Goal: Task Accomplishment & Management: Use online tool/utility

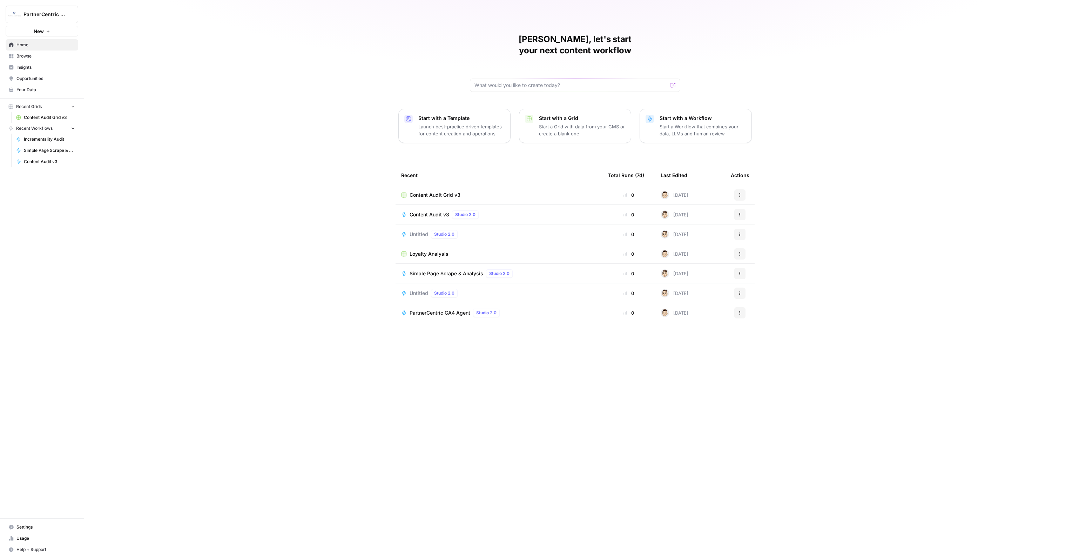
click at [24, 56] on span "Browse" at bounding box center [45, 56] width 59 height 6
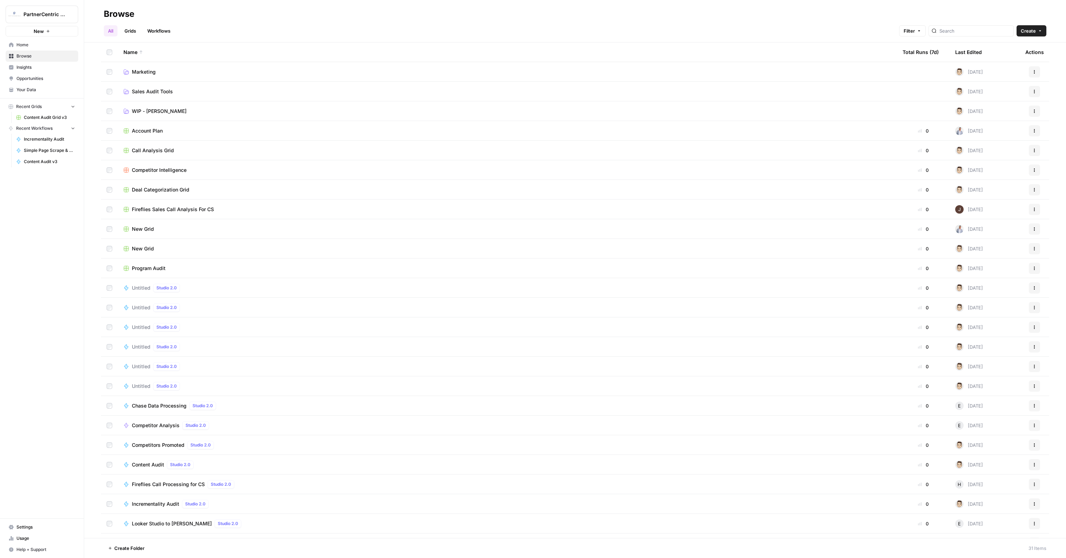
scroll to position [133, 0]
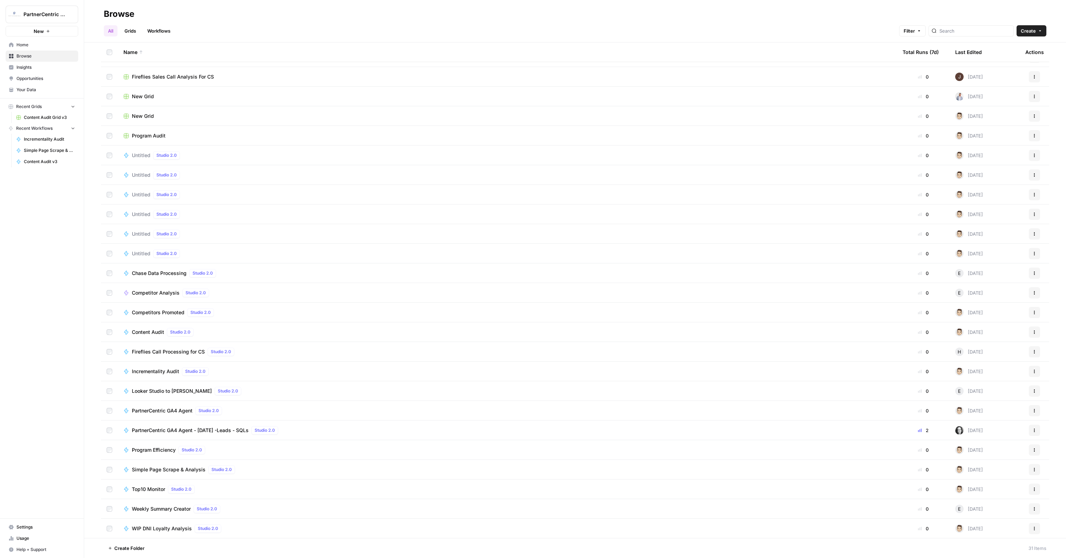
click at [1031, 411] on button "Actions" at bounding box center [1034, 410] width 11 height 11
click at [990, 496] on span "Move To" at bounding box center [1003, 497] width 56 height 7
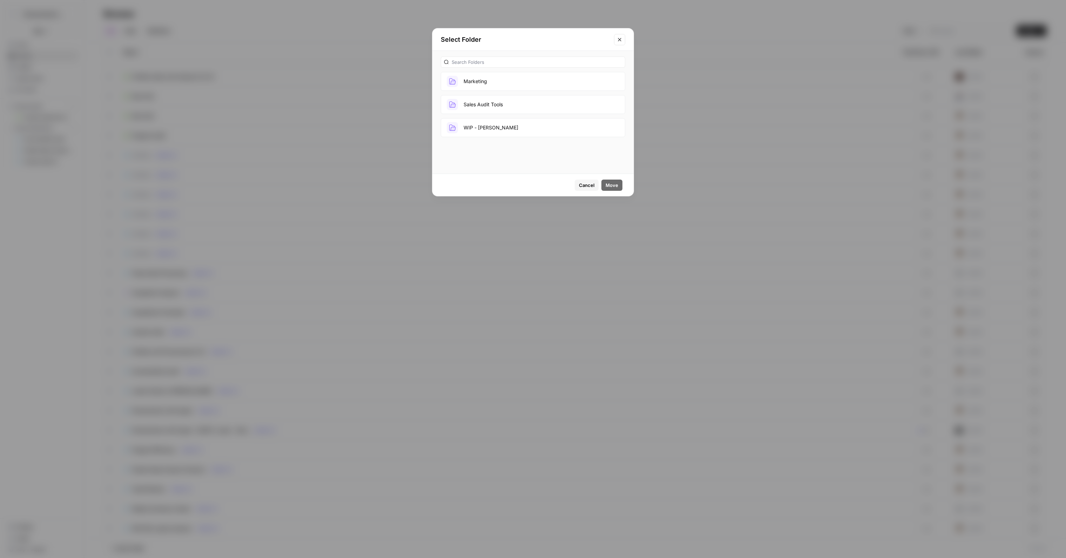
click at [480, 72] on button "Marketing" at bounding box center [533, 81] width 184 height 19
click at [610, 189] on button "Move" at bounding box center [612, 185] width 21 height 11
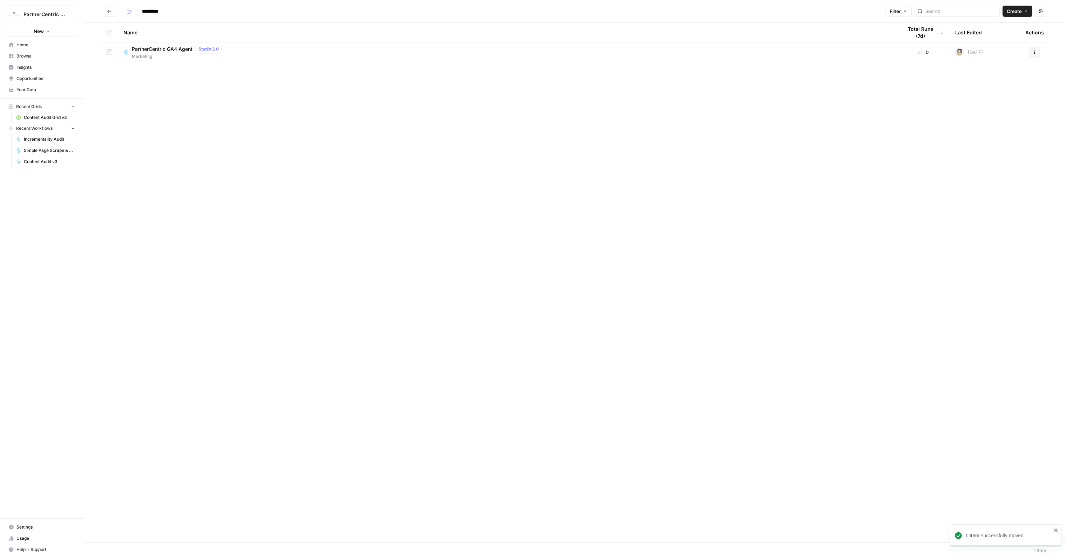
click at [108, 13] on icon "Go back" at bounding box center [109, 11] width 5 height 5
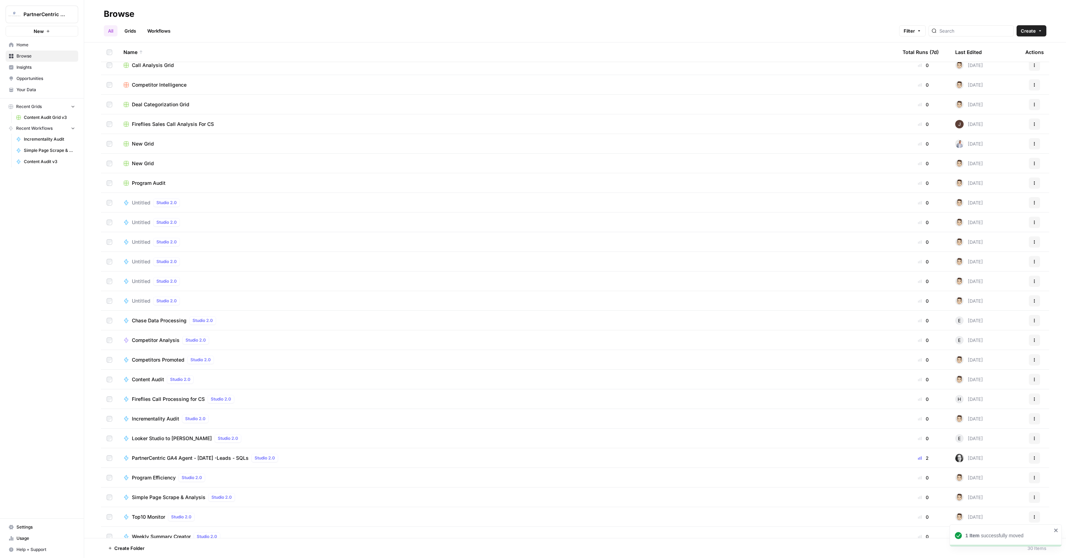
scroll to position [113, 0]
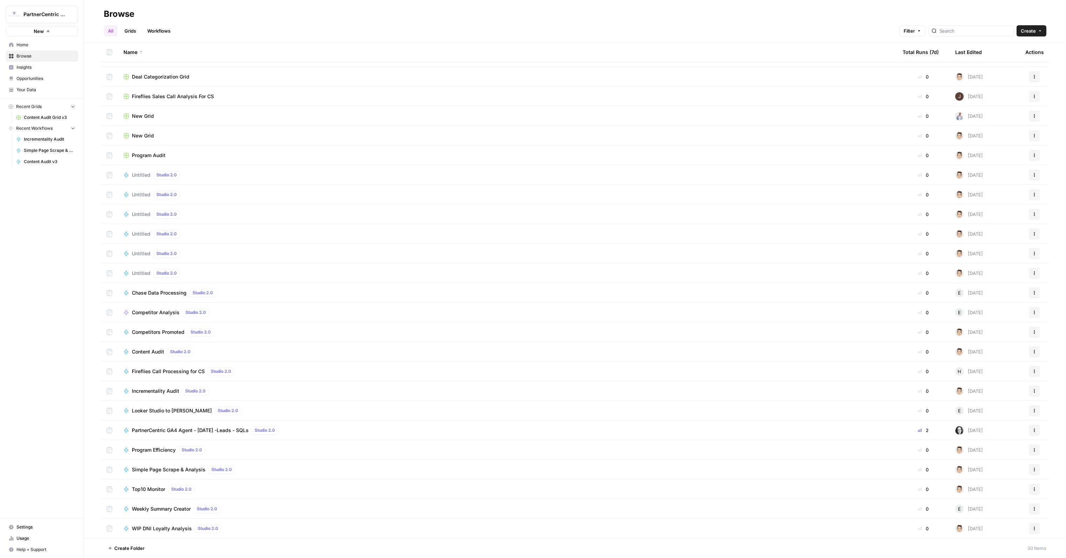
click at [229, 434] on div "PartnerCentric GA4 Agent - August 2025 -Leads - SQLs Studio 2.0" at bounding box center [206, 430] width 149 height 8
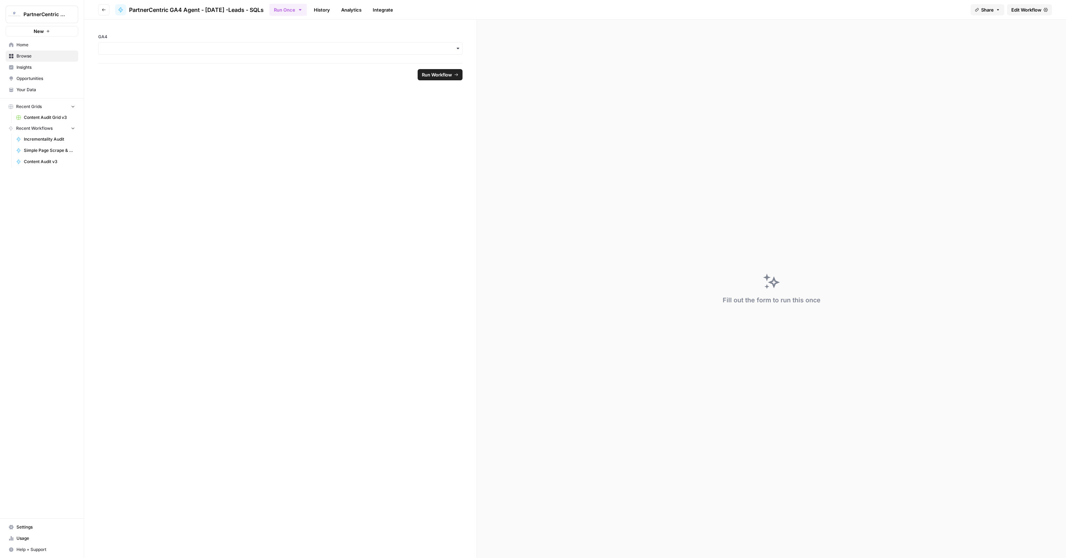
click at [102, 9] on button "Go back" at bounding box center [103, 9] width 11 height 11
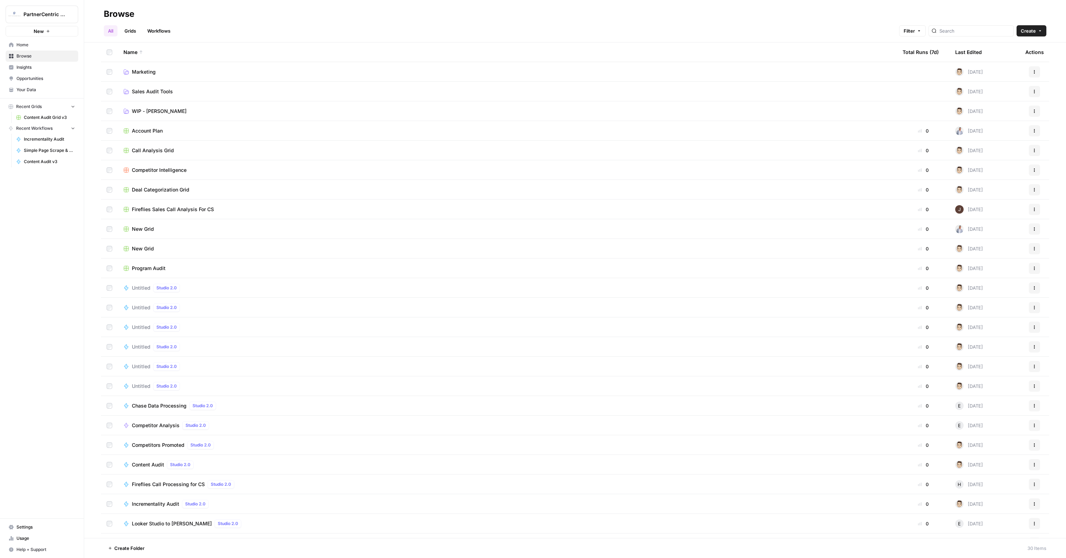
scroll to position [113, 0]
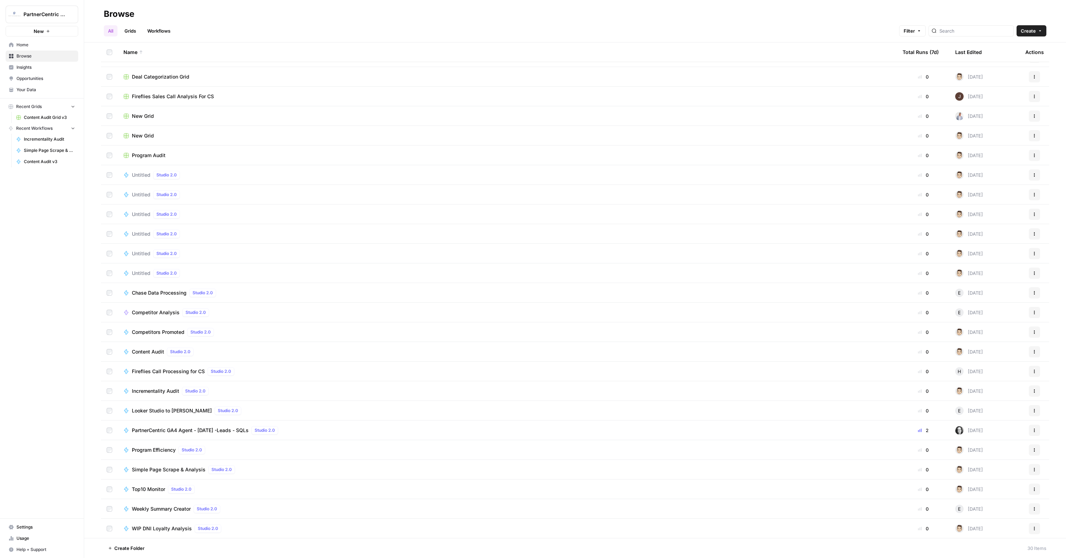
click at [1036, 432] on button "Actions" at bounding box center [1034, 430] width 11 height 11
click at [993, 495] on span "Duplicate" at bounding box center [1003, 491] width 56 height 7
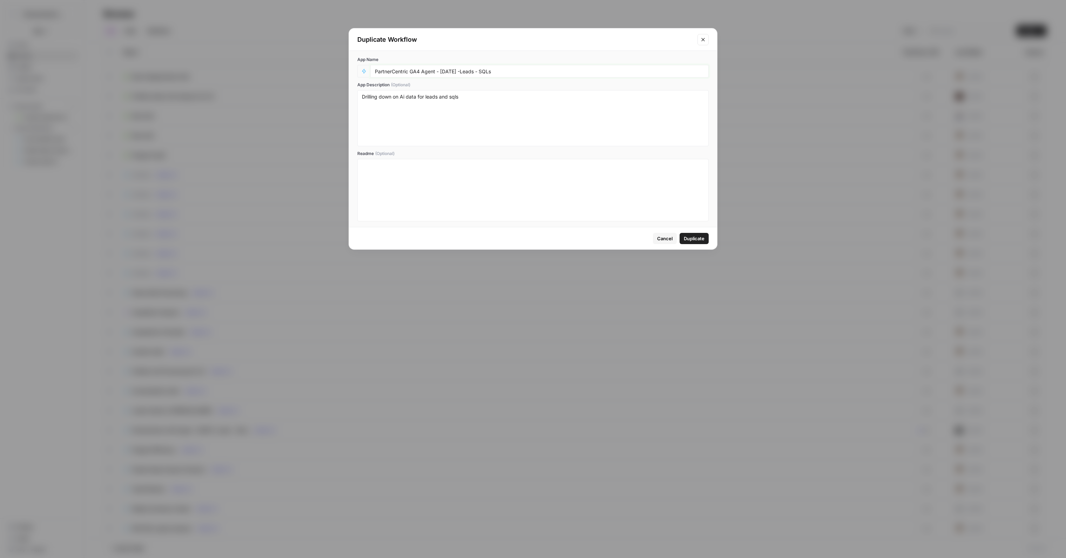
click at [529, 72] on input "PartnerCentric GA4 Agent - [DATE] -Leads - SQLs" at bounding box center [539, 71] width 329 height 6
click at [375, 69] on input "PartnerCentric GA4 Agent - [DATE] -Leads - SQLs" at bounding box center [539, 71] width 329 height 6
drag, startPoint x: 458, startPoint y: 69, endPoint x: 575, endPoint y: 73, distance: 116.8
click at [575, 73] on input "WIP DNI PartnerCentric GA4 Agent - August 2025 -Leads - SQLs" at bounding box center [539, 71] width 329 height 6
type input "WIP DNI PartnerCentric GA4 Agent v2"
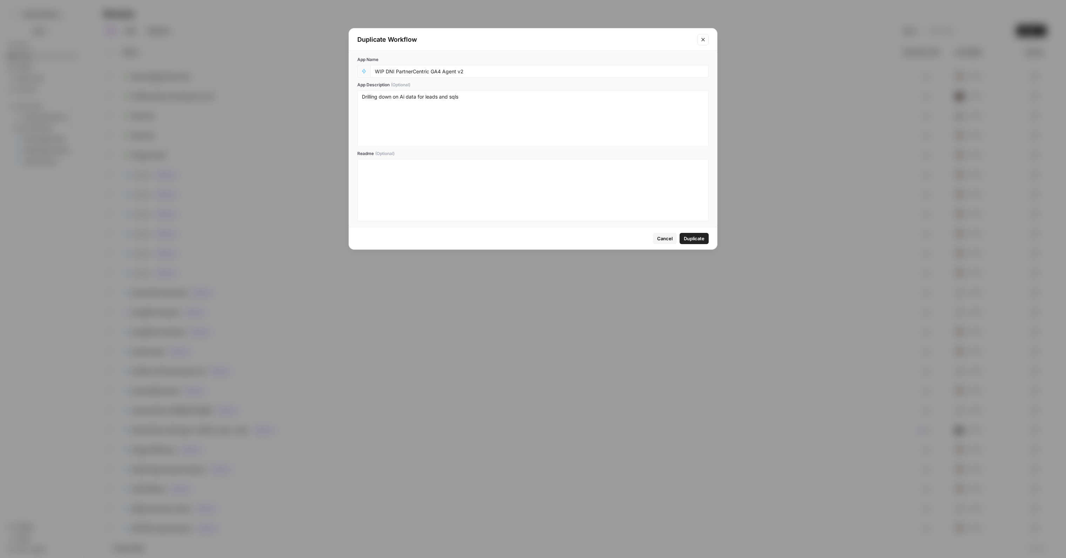
click at [694, 239] on span "Duplicate" at bounding box center [694, 238] width 21 height 7
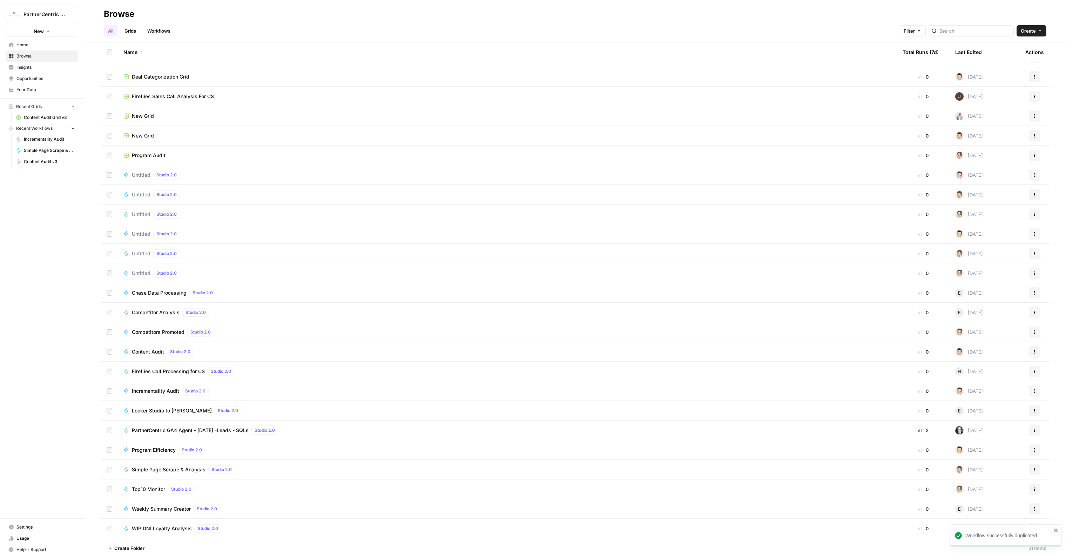
scroll to position [133, 0]
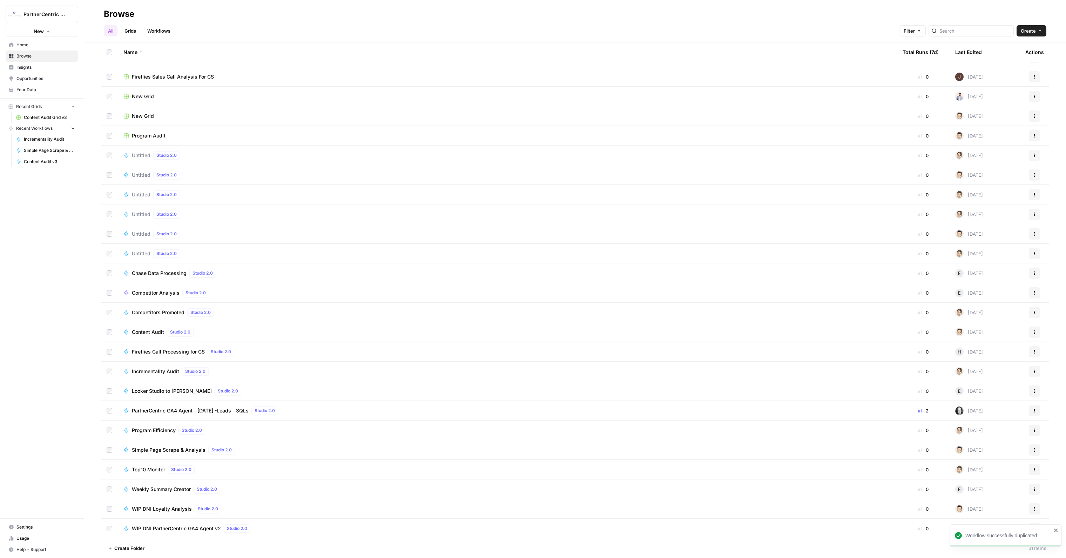
click at [1057, 530] on icon "close" at bounding box center [1056, 531] width 5 height 6
click at [1032, 531] on button "Actions" at bounding box center [1034, 528] width 11 height 11
click at [1007, 497] on span "Move To" at bounding box center [1003, 496] width 56 height 7
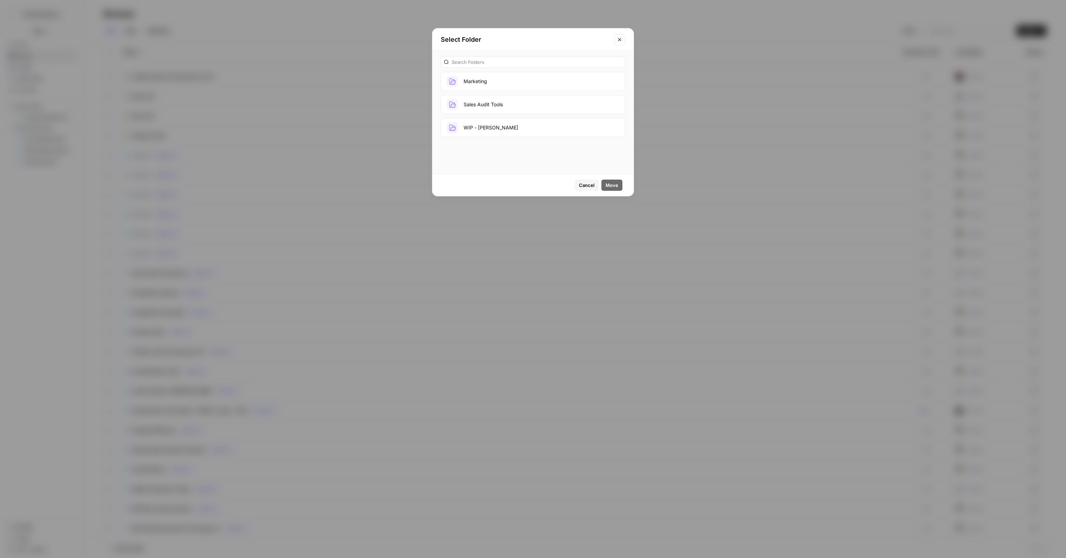
click at [489, 134] on button "WIP - Kris" at bounding box center [533, 127] width 184 height 19
click at [608, 184] on span "Move" at bounding box center [612, 185] width 13 height 7
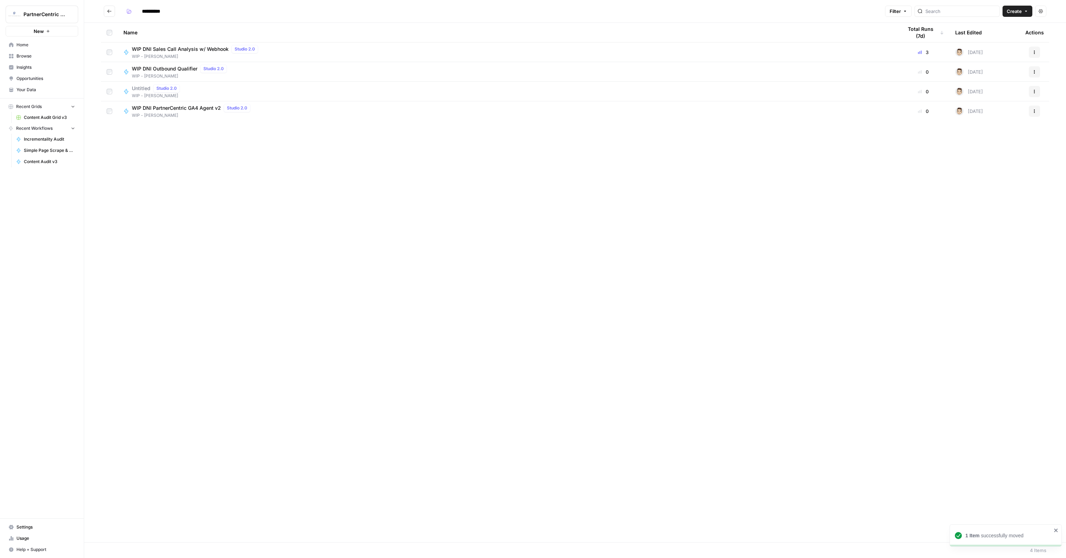
click at [186, 121] on div "Name Total Runs (7d) Last Edited Actions WIP DNI Sales Call Analysis w/ Webhook…" at bounding box center [575, 282] width 982 height 519
click at [189, 110] on span "WIP DNI PartnerCentric GA4 Agent v2" at bounding box center [176, 108] width 89 height 7
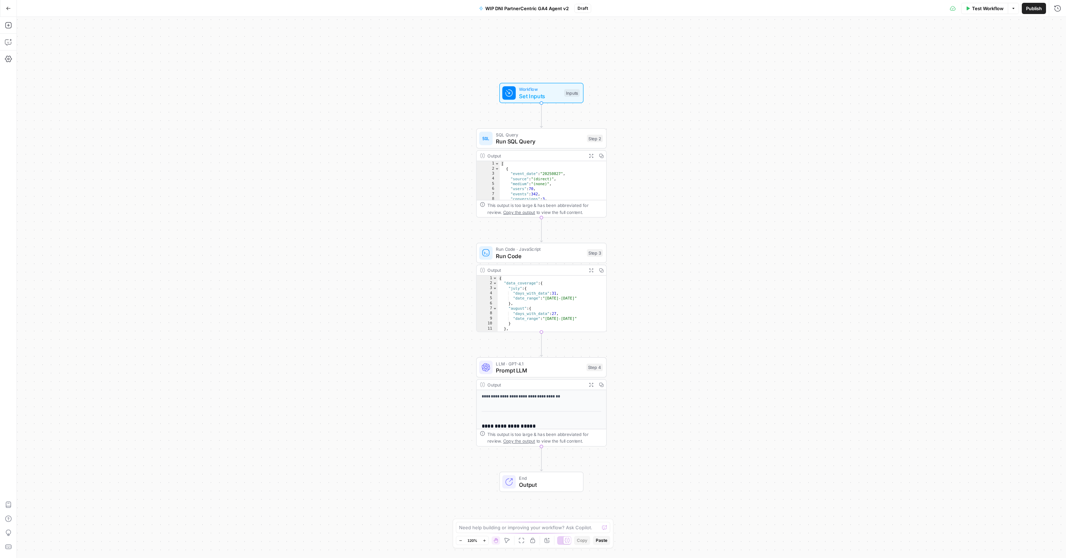
click at [548, 100] on div "Workflow Set Inputs Inputs Test Step" at bounding box center [541, 93] width 84 height 20
click at [972, 81] on button "Add Field" at bounding box center [955, 78] width 188 height 11
click at [1018, 74] on label "Single Select" at bounding box center [1029, 63] width 65 height 32
click at [895, 210] on div at bounding box center [960, 207] width 203 height 13
type input "Report Type"
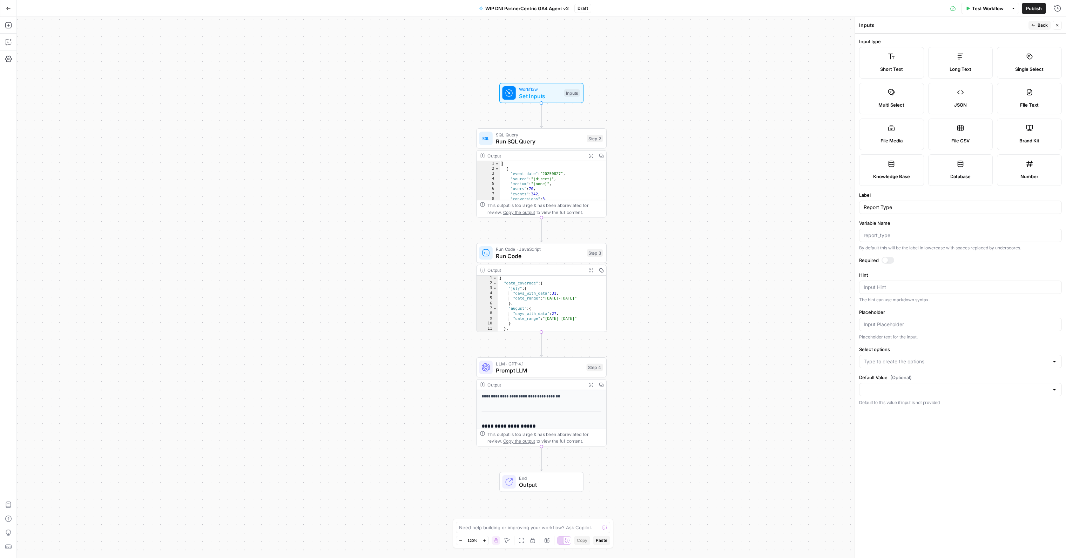
click at [892, 257] on div at bounding box center [888, 260] width 13 height 7
click at [901, 328] on div at bounding box center [960, 324] width 203 height 13
click at [905, 358] on input "Select options" at bounding box center [956, 361] width 185 height 7
type input "Month"
type input "Quarter"
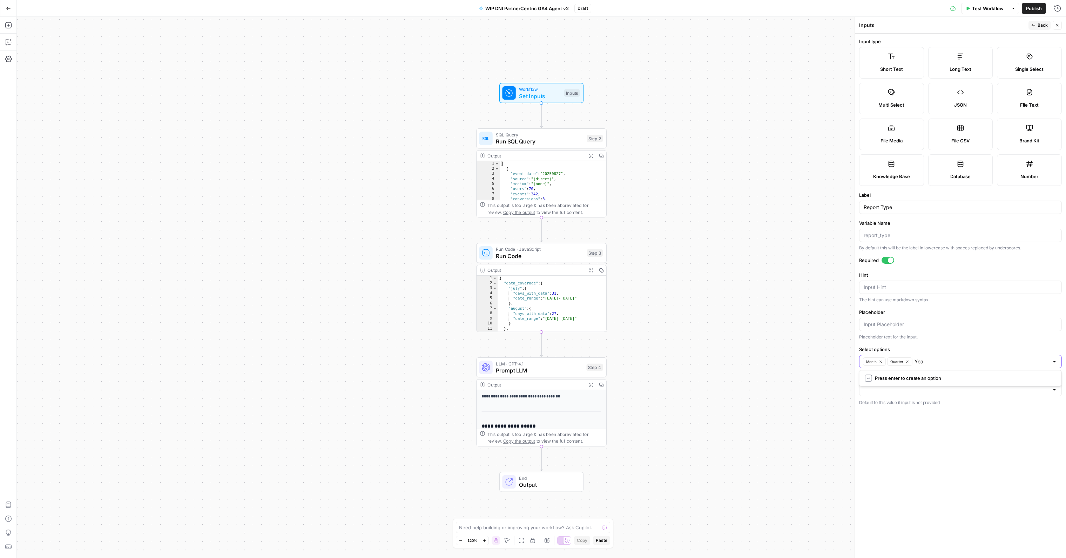
type input "Year"
click at [1001, 458] on form "Input type Short Text Long Text Single Select Multi Select JSON File Text File …" at bounding box center [960, 296] width 211 height 524
click at [1046, 25] on span "Back" at bounding box center [1043, 25] width 10 height 6
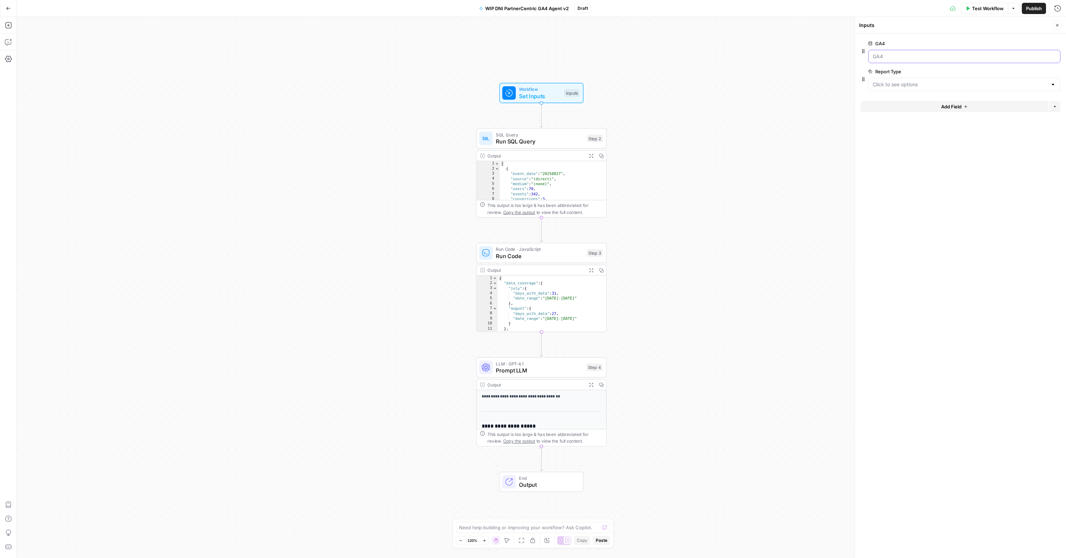
click at [898, 57] on input "GA4" at bounding box center [964, 56] width 183 height 7
click at [1033, 41] on span "edit field" at bounding box center [1034, 44] width 15 height 6
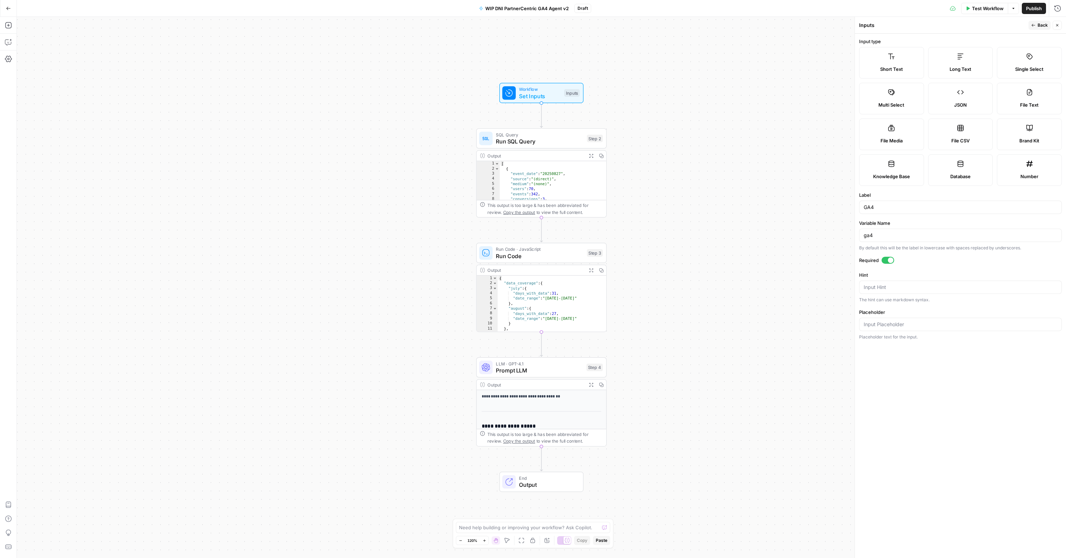
click at [1043, 23] on span "Back" at bounding box center [1043, 25] width 10 height 6
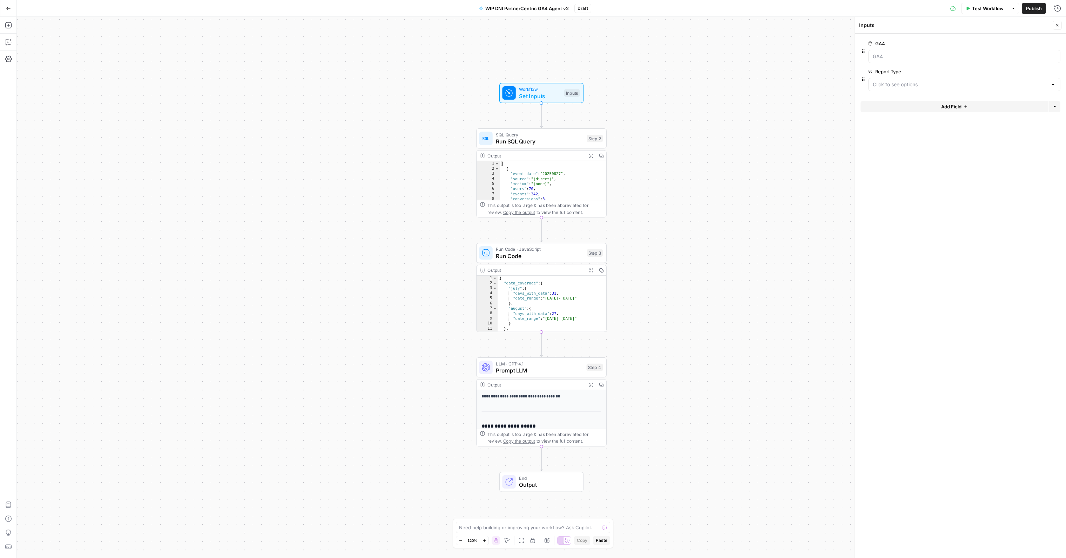
click at [885, 61] on div at bounding box center [964, 56] width 192 height 13
click at [1028, 43] on span "edit field" at bounding box center [1034, 44] width 15 height 6
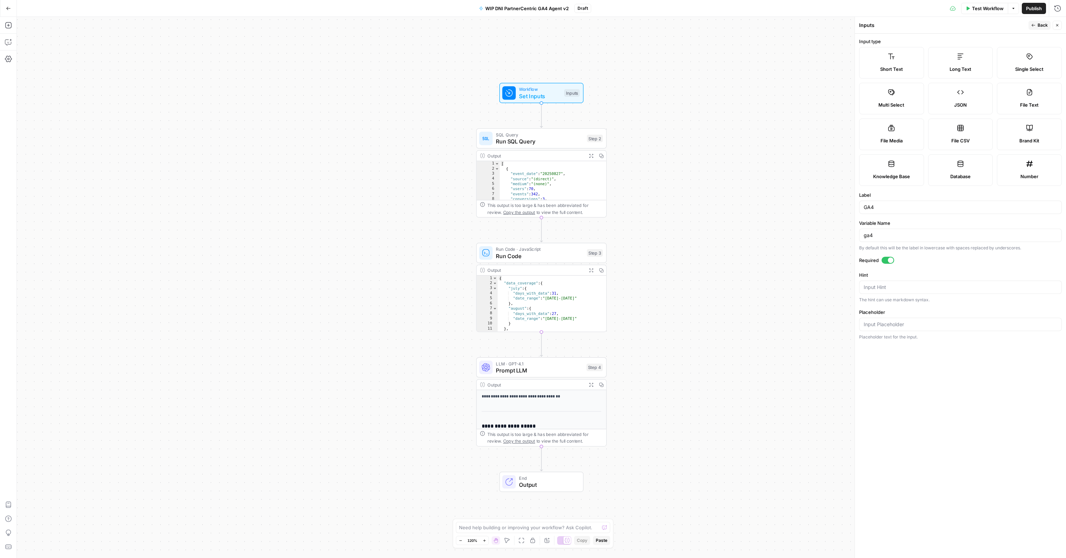
click at [1042, 27] on span "Back" at bounding box center [1043, 25] width 10 height 6
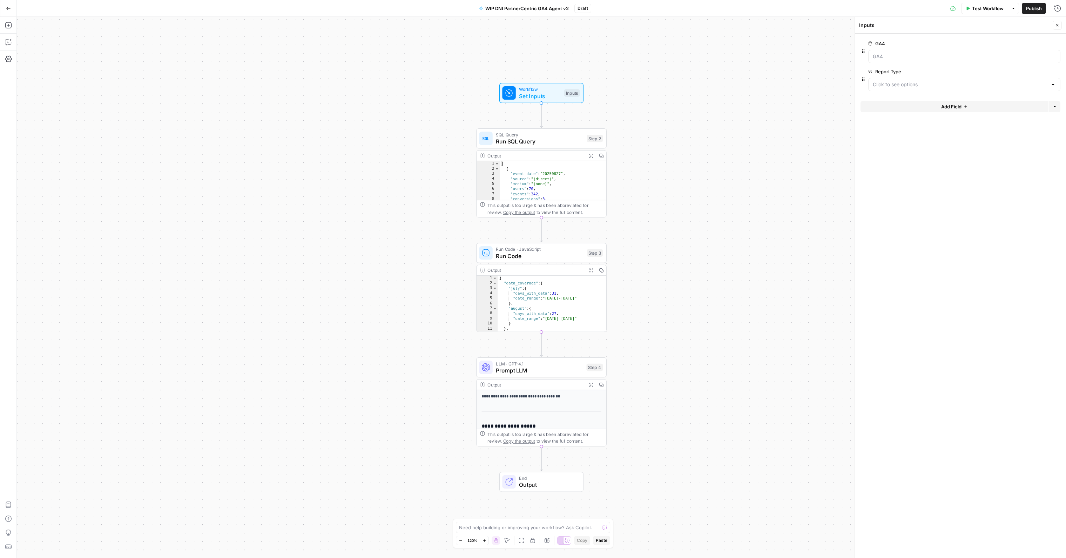
click at [1059, 22] on button "Close" at bounding box center [1057, 25] width 9 height 9
click at [541, 115] on icon "Edge from start to step_2" at bounding box center [541, 115] width 2 height 25
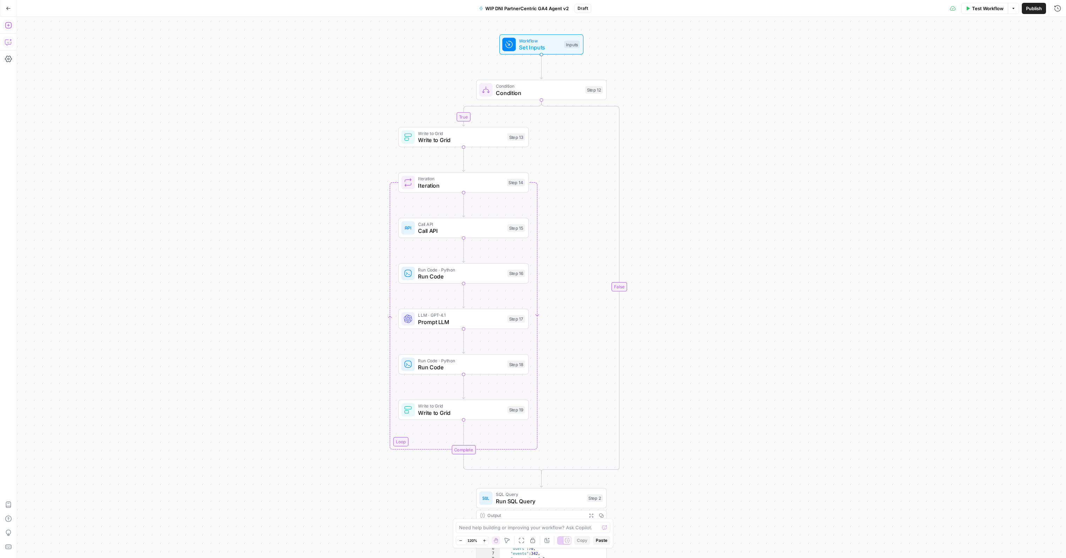
click at [11, 22] on icon "button" at bounding box center [8, 25] width 7 height 7
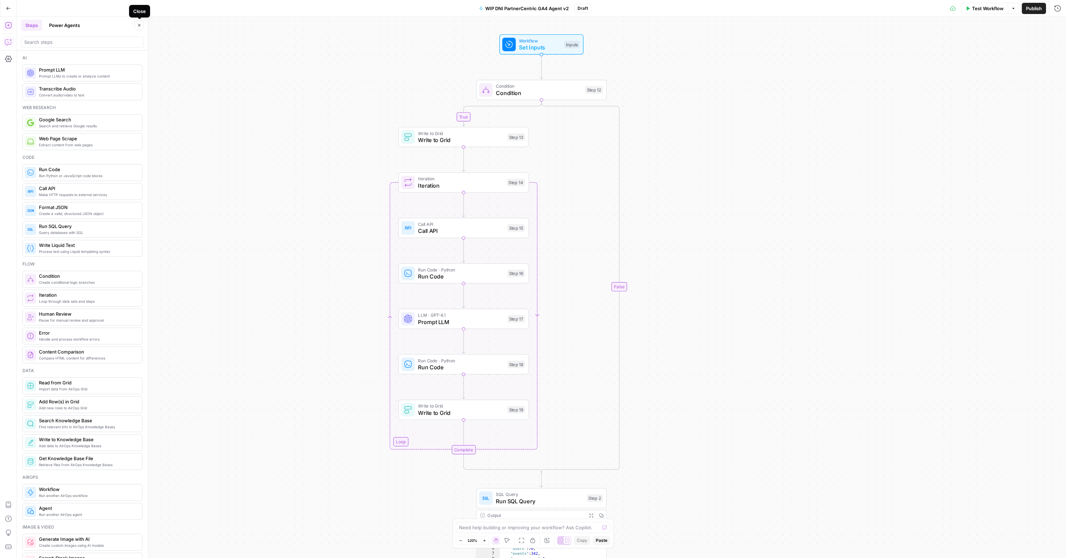
click at [141, 26] on icon "button" at bounding box center [139, 25] width 4 height 4
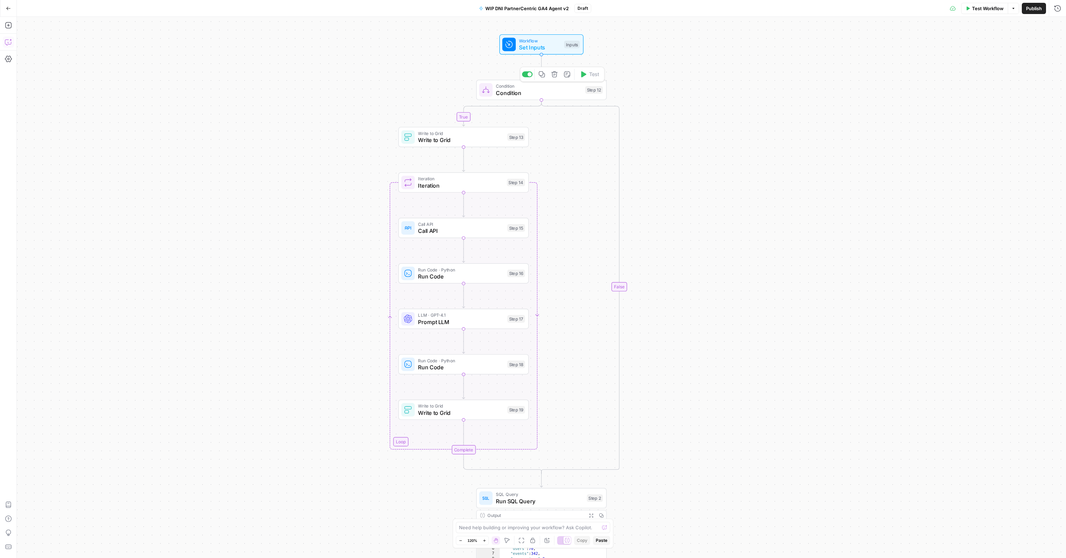
click at [555, 74] on icon "button" at bounding box center [554, 74] width 6 height 6
click at [528, 90] on button "Delete Step" at bounding box center [514, 89] width 36 height 13
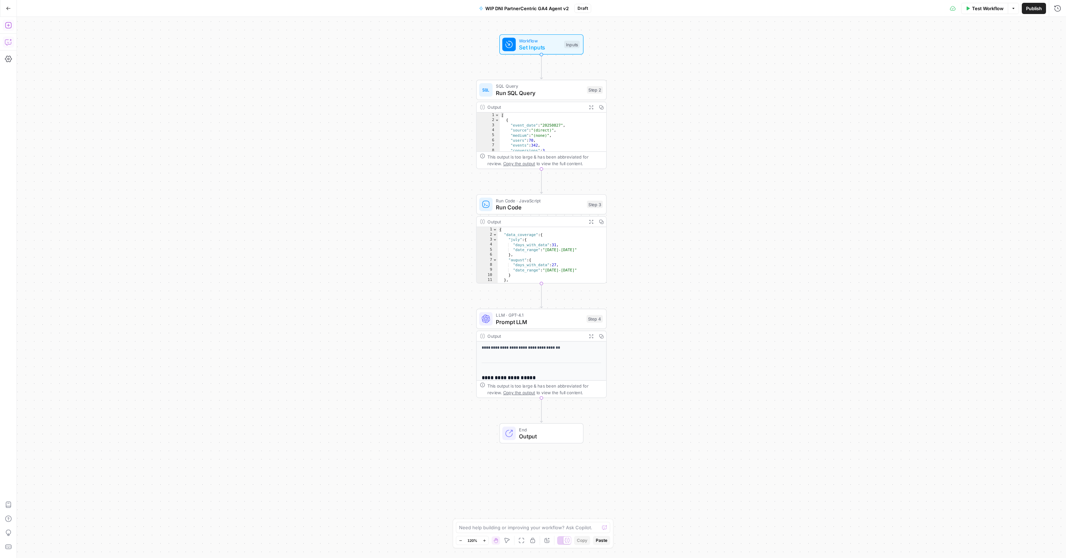
click at [13, 26] on button "Add Steps" at bounding box center [8, 25] width 11 height 11
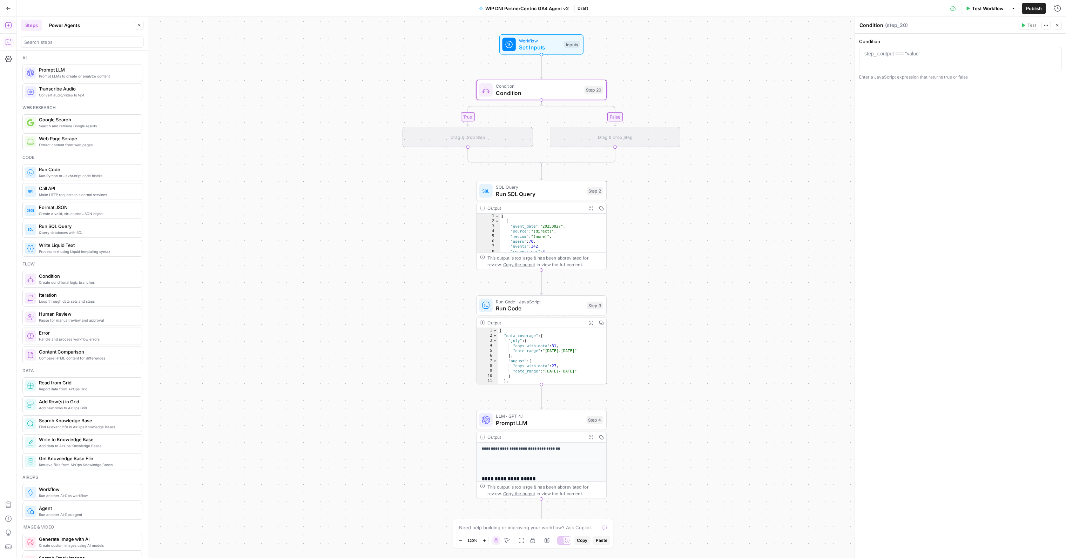
click at [581, 98] on div "Condition Condition Step 20 Copy step Delete step Add Note Test" at bounding box center [541, 90] width 130 height 20
click at [919, 57] on div at bounding box center [960, 65] width 197 height 30
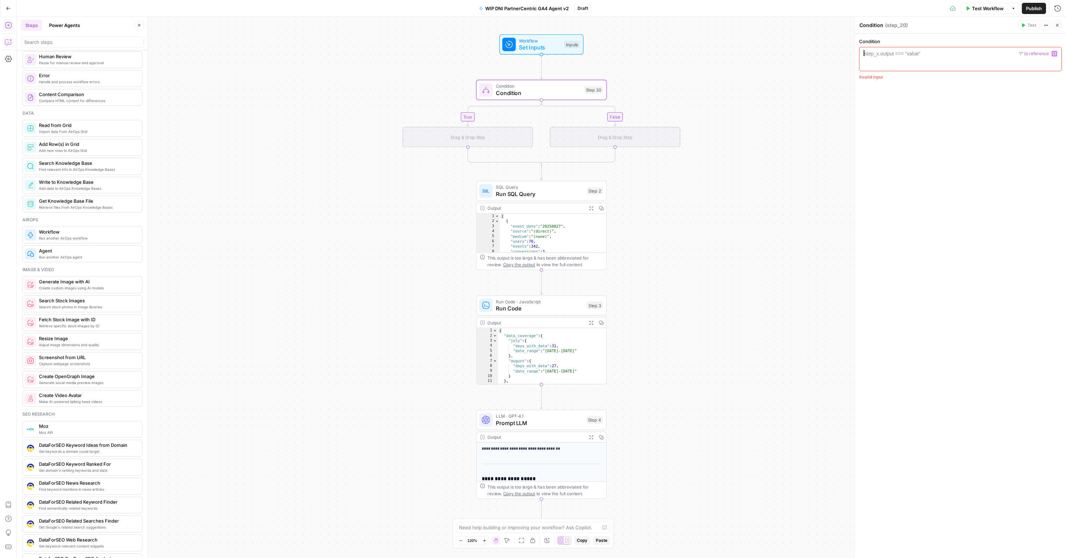
scroll to position [13, 0]
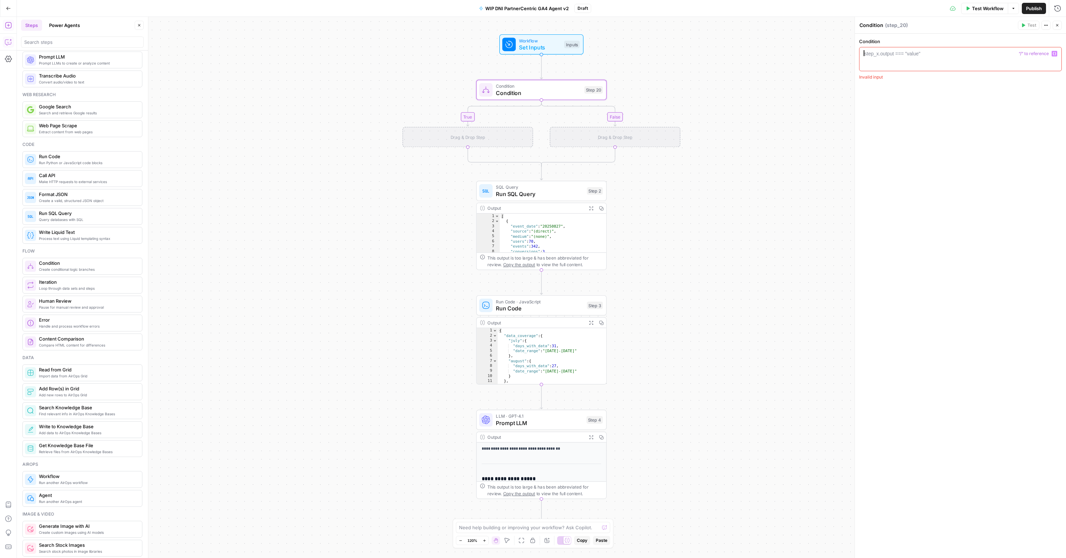
click at [73, 241] on div "Process text using Liquid templating syntax Write Liquid Text" at bounding box center [82, 235] width 120 height 17
type textarea "Write Liquid Text"
click at [550, 74] on button "Delete step" at bounding box center [554, 74] width 11 height 11
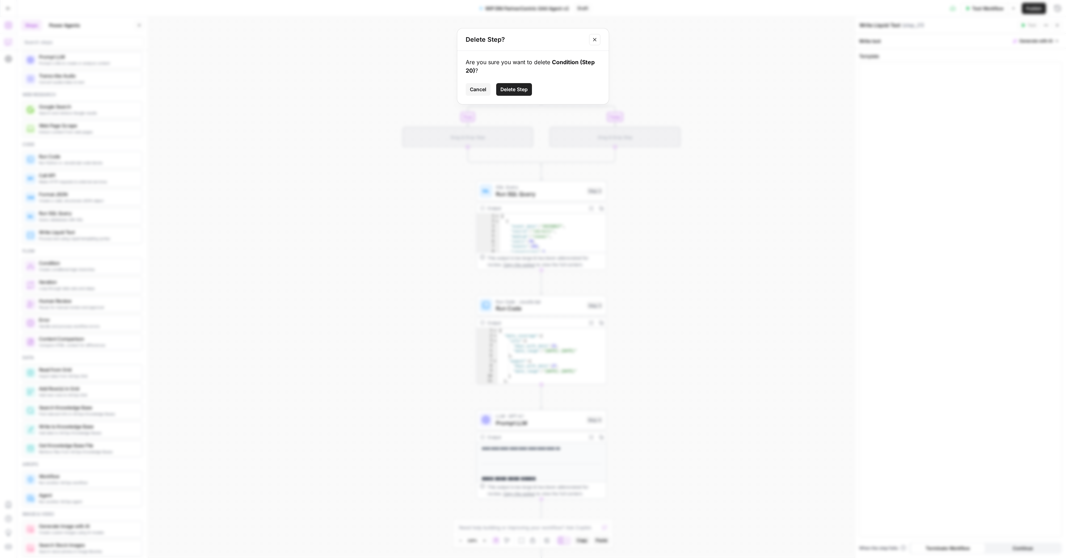
click at [523, 88] on span "Delete Step" at bounding box center [513, 89] width 27 height 7
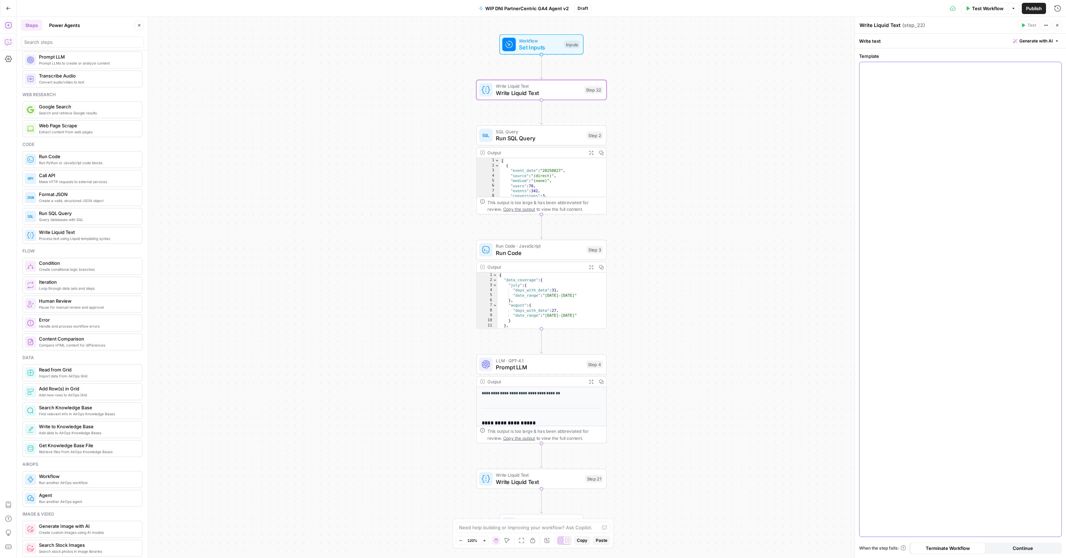
click at [1001, 96] on div at bounding box center [961, 299] width 202 height 475
click at [1042, 42] on span "Generate with AI" at bounding box center [1036, 41] width 33 height 6
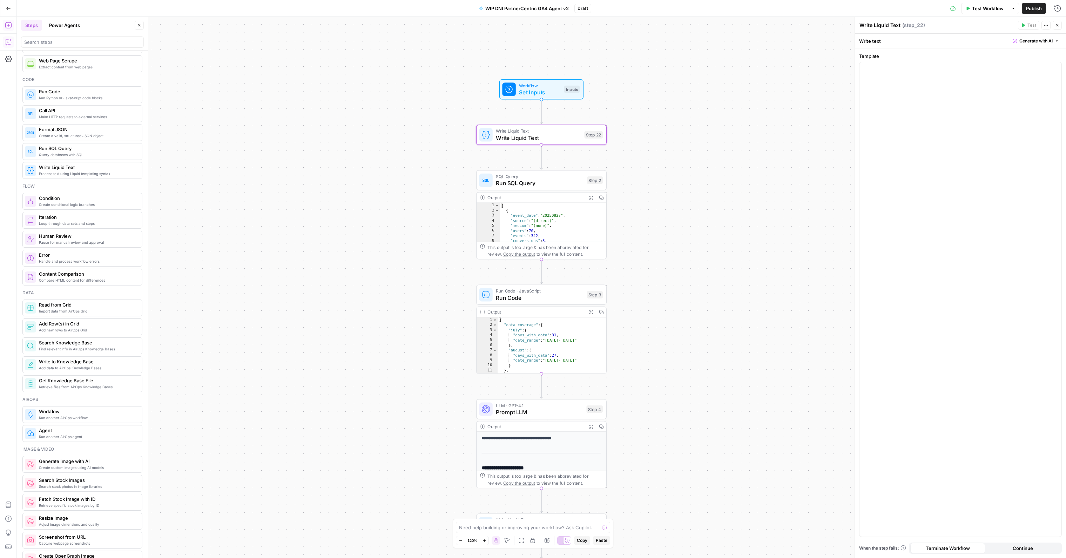
scroll to position [0, 0]
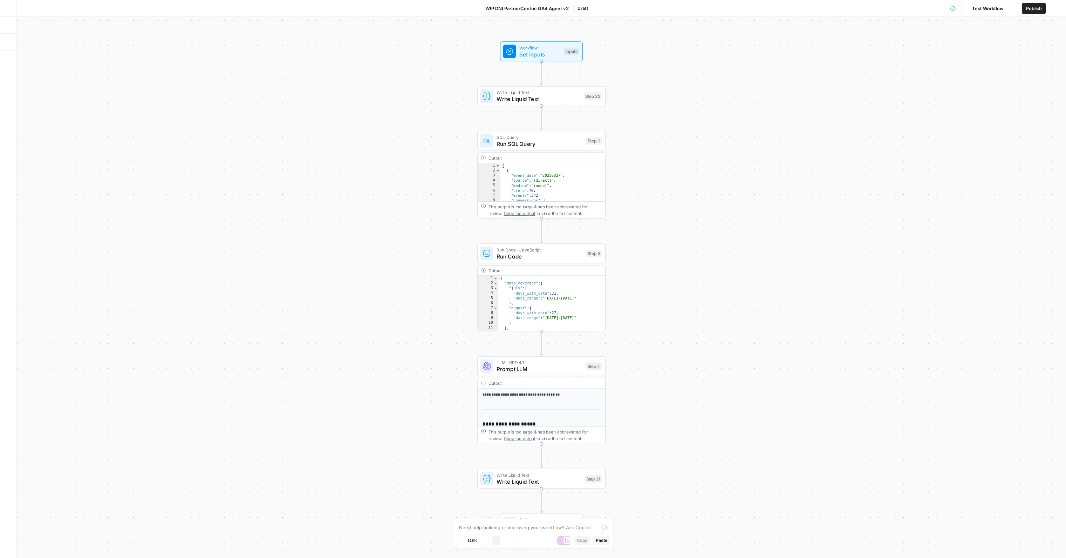
click at [8, 9] on icon "button" at bounding box center [8, 8] width 5 height 5
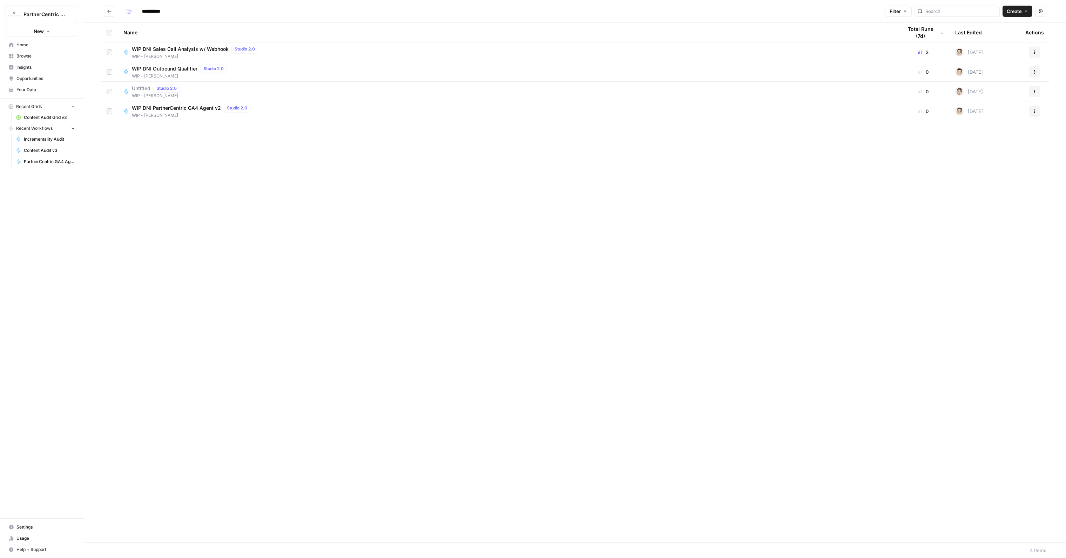
click at [46, 93] on link "Your Data" at bounding box center [42, 89] width 73 height 11
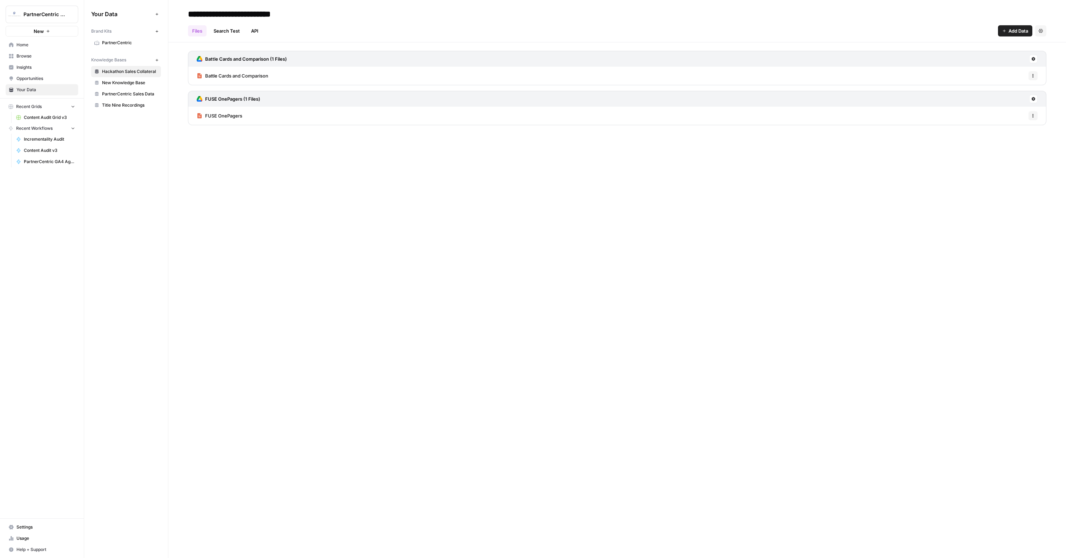
click at [54, 523] on link "Settings" at bounding box center [42, 527] width 73 height 11
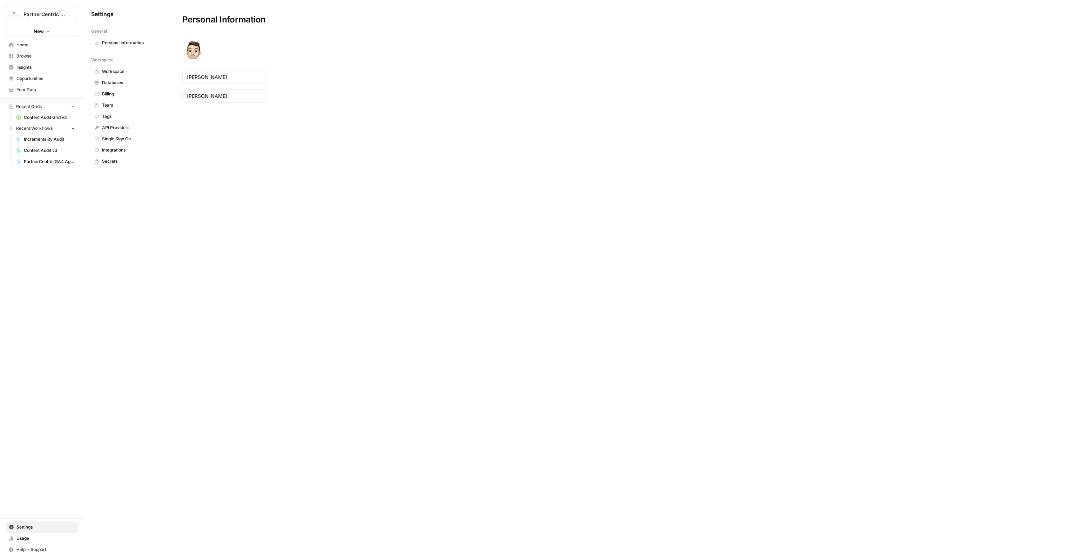
click at [123, 95] on span "Billing" at bounding box center [130, 94] width 56 height 6
click at [124, 82] on span "Databases" at bounding box center [130, 83] width 56 height 6
click at [1020, 22] on span "Add Database" at bounding box center [1027, 19] width 29 height 7
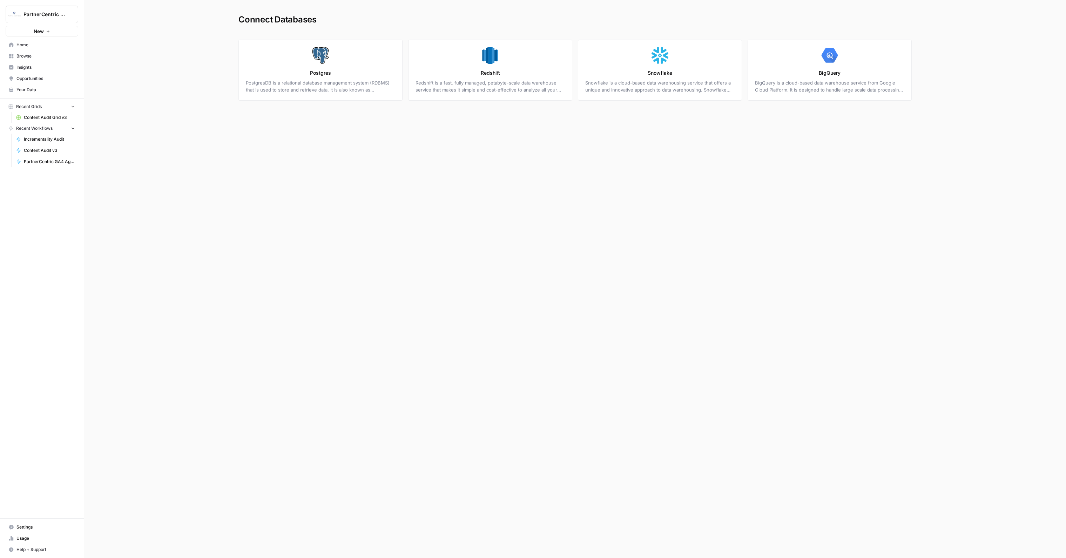
click at [528, 82] on p "Redshift is a fast, fully managed, petabyte-scale data warehouse service that m…" at bounding box center [490, 86] width 149 height 14
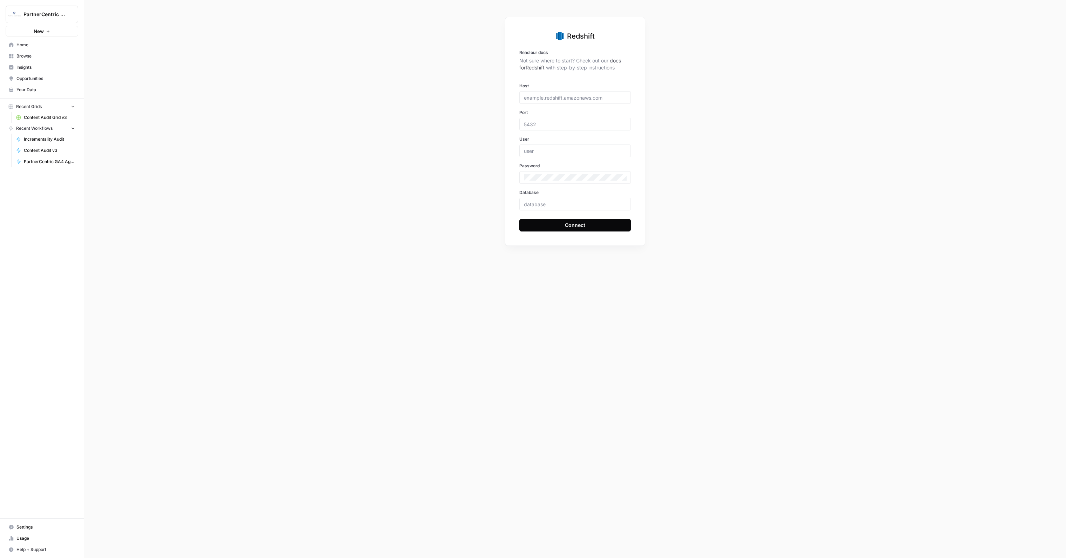
click at [450, 45] on div "Redshift Read our docs Not sure where to start? Check out our docs for Redshift…" at bounding box center [575, 279] width 982 height 558
click at [529, 69] on link "docs for Redshift" at bounding box center [570, 64] width 102 height 13
